Goal: Transaction & Acquisition: Purchase product/service

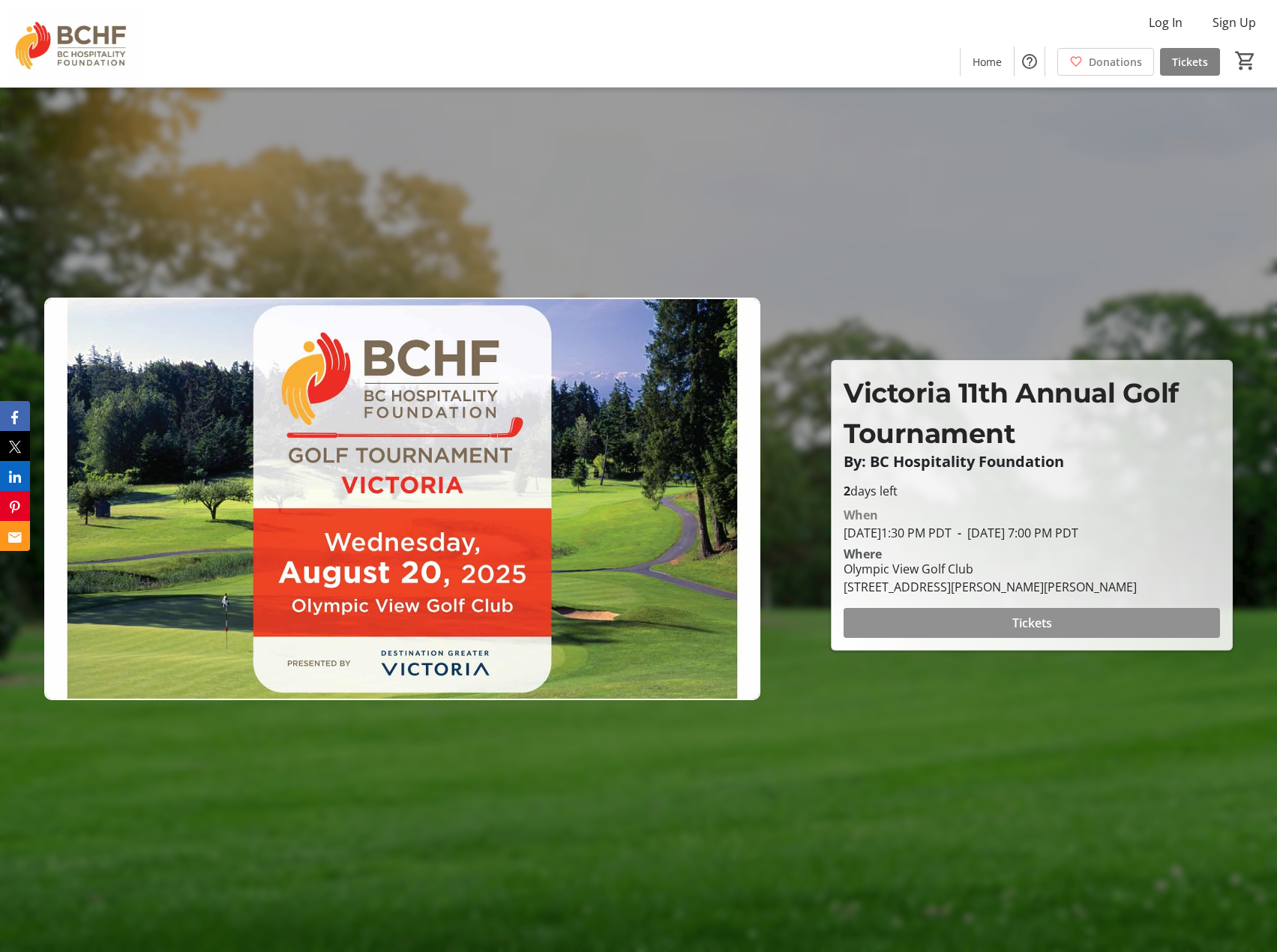
click at [1033, 628] on span "Tickets" at bounding box center [1033, 623] width 40 height 18
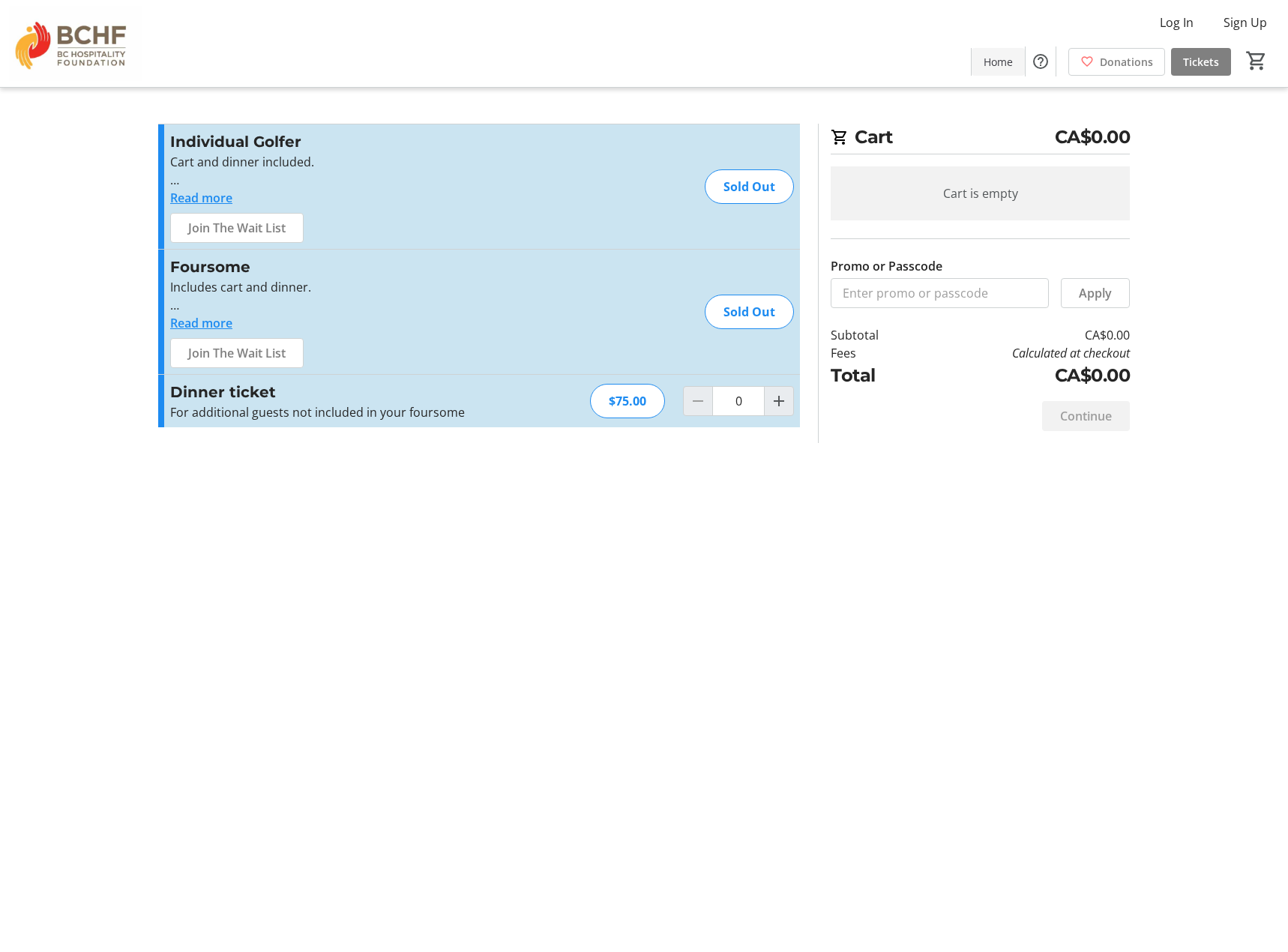
click at [992, 56] on span "Home" at bounding box center [997, 61] width 29 height 16
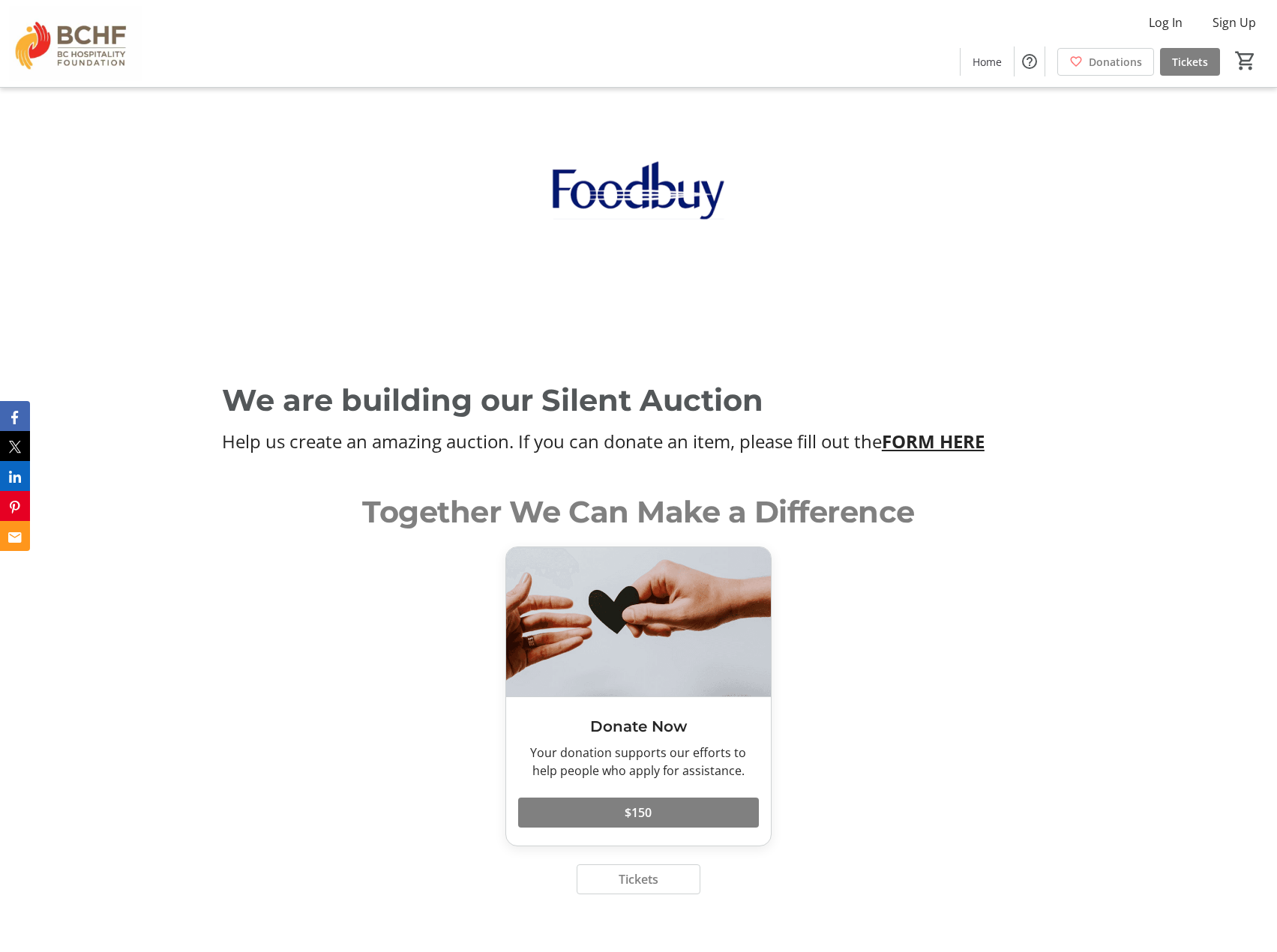
scroll to position [3674, 0]
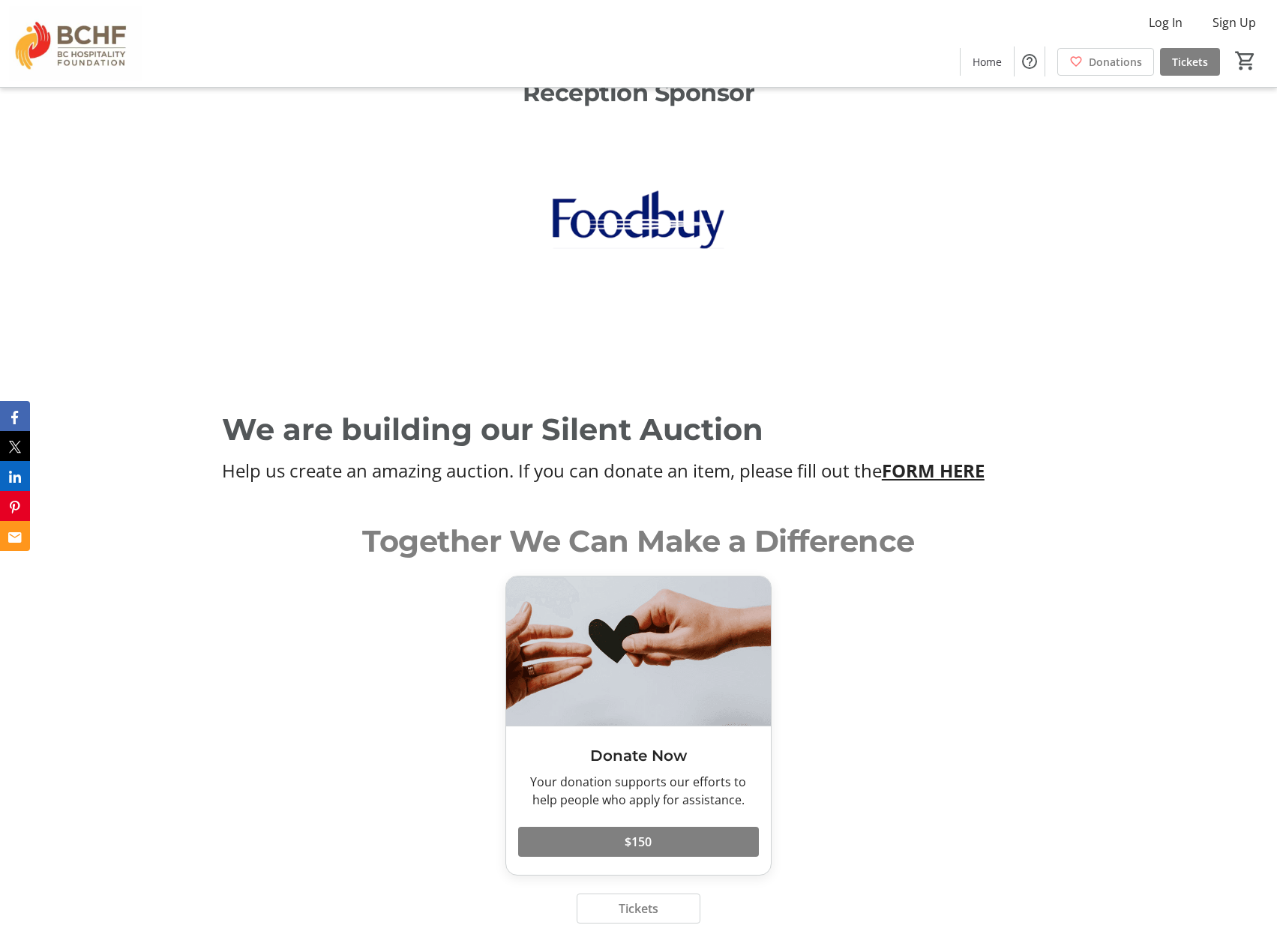
click at [926, 458] on u "FORM HERE" at bounding box center [933, 471] width 103 height 25
click at [935, 458] on u "FORM HERE" at bounding box center [933, 471] width 103 height 25
click at [465, 407] on p "We are building our Silent Auction" at bounding box center [638, 429] width 833 height 45
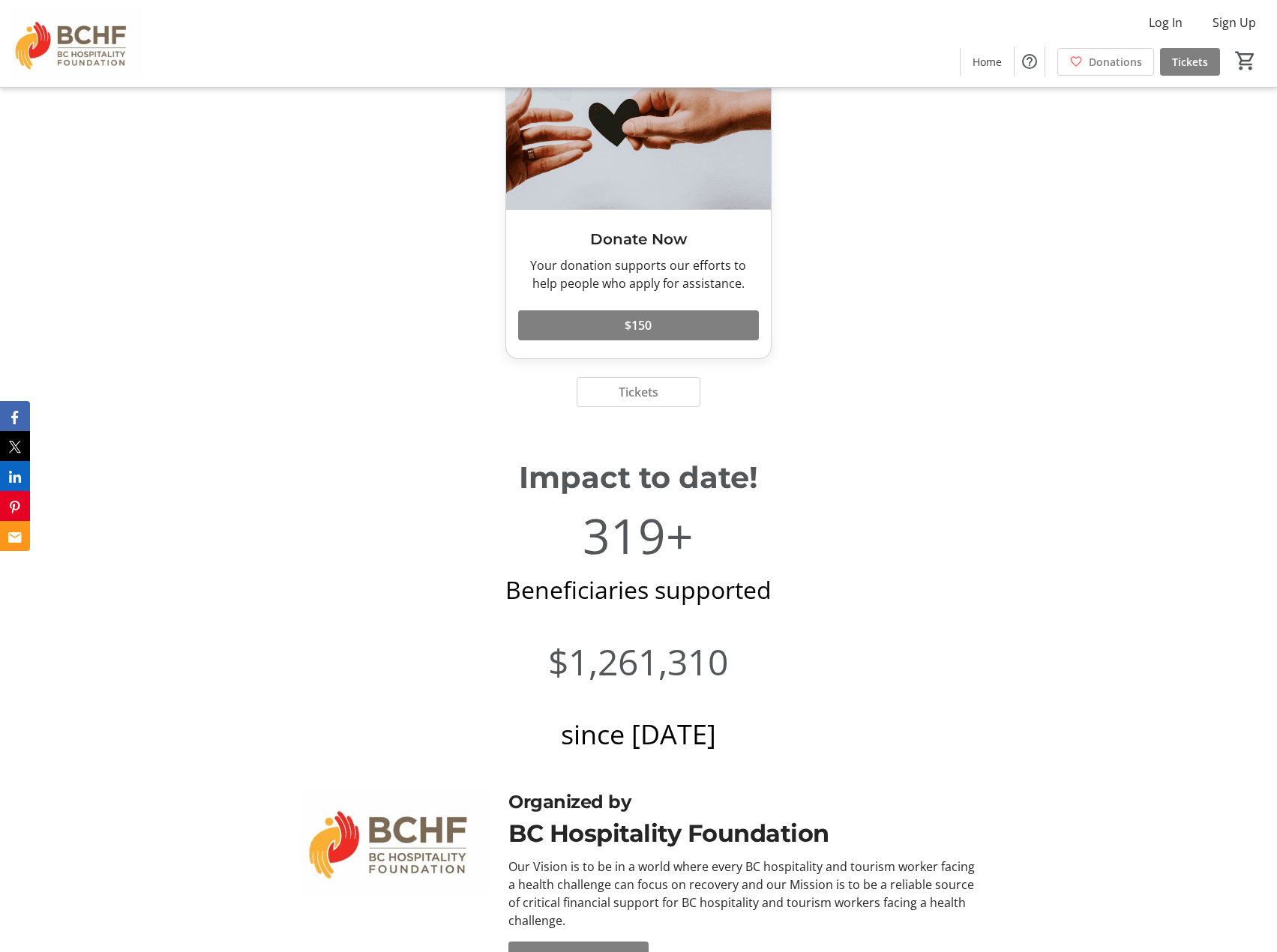
scroll to position [4231, 0]
